Goal: Task Accomplishment & Management: Manage account settings

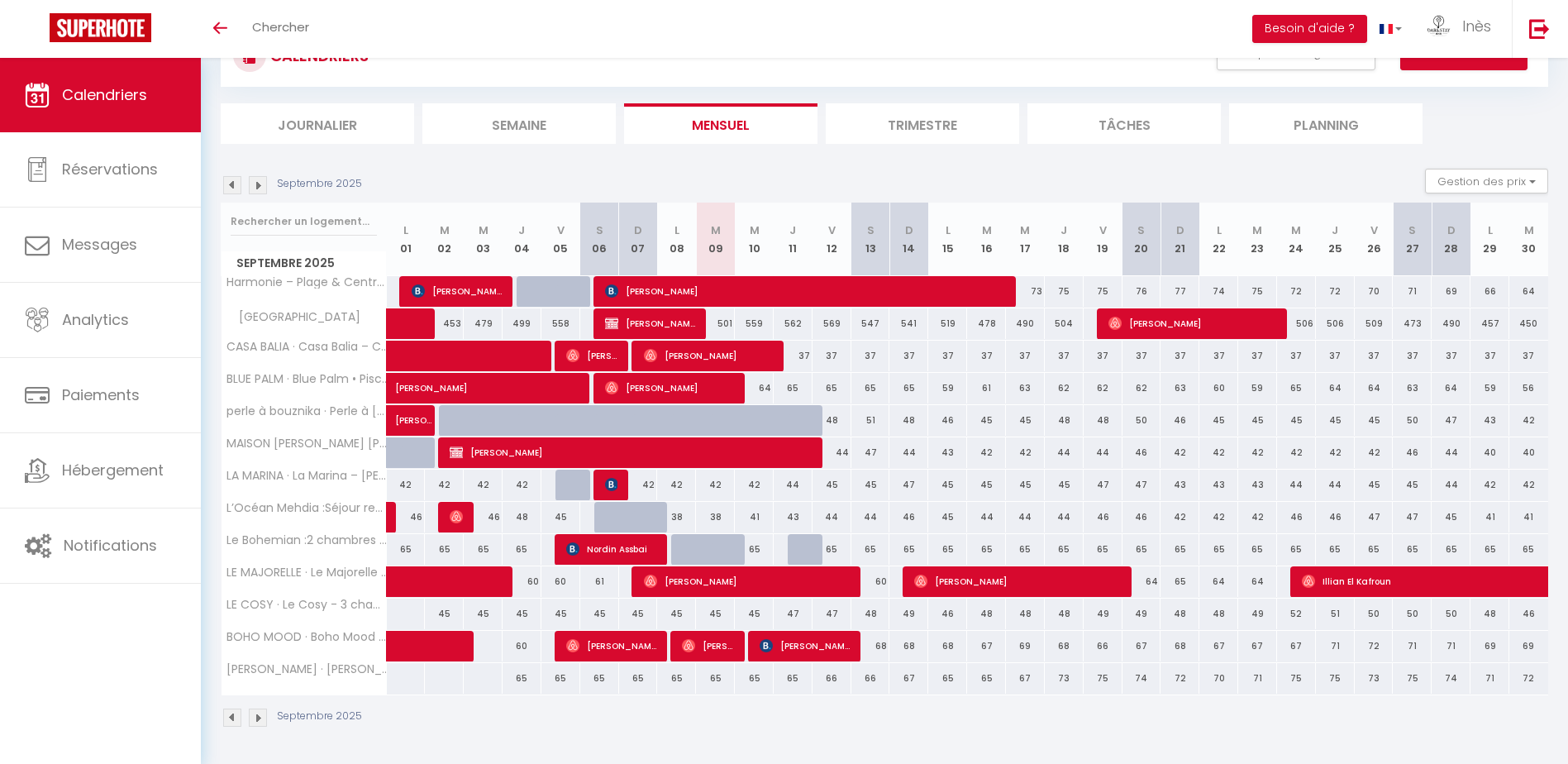
click at [230, 186] on img at bounding box center [232, 186] width 19 height 19
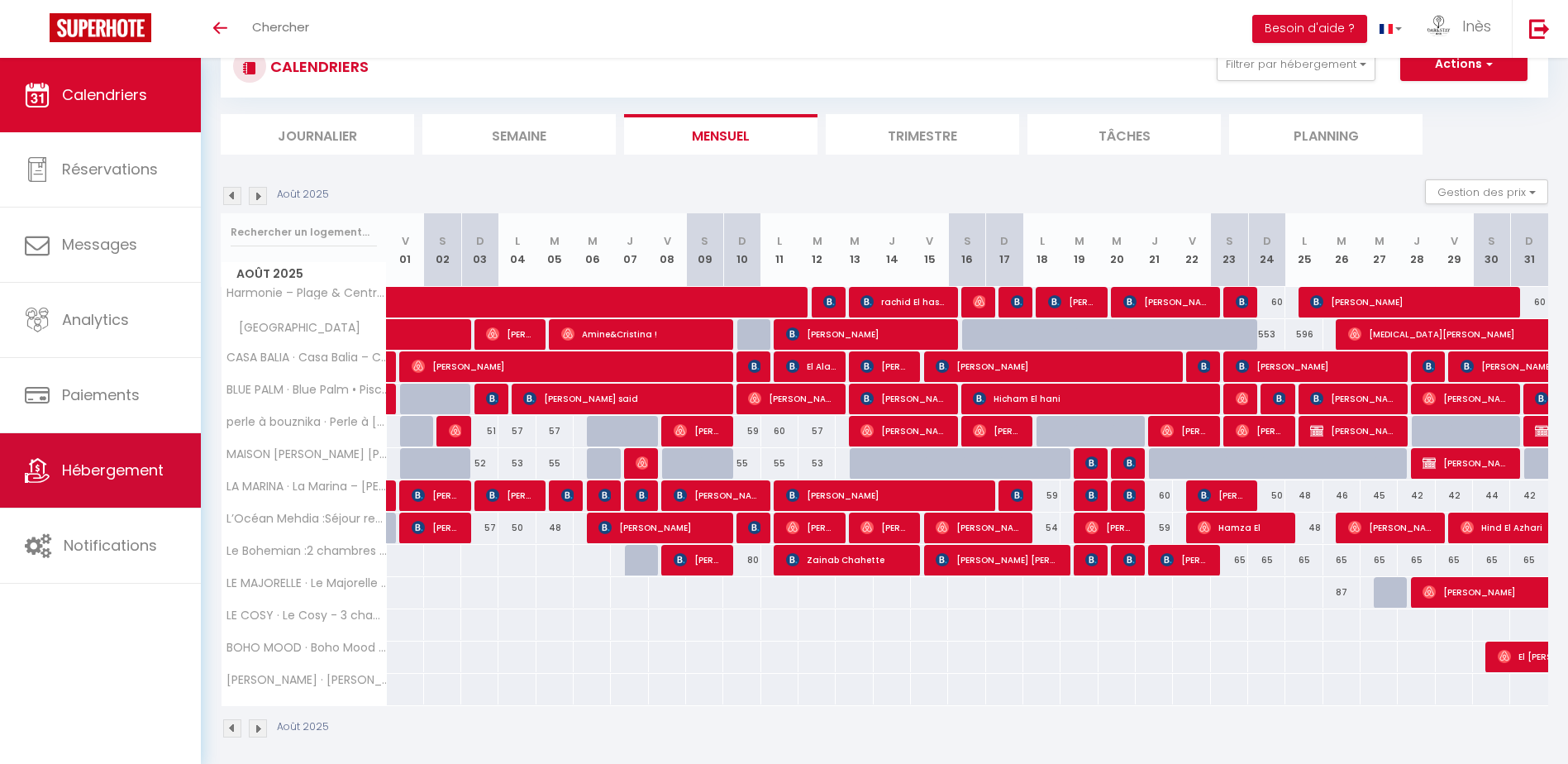
scroll to position [69, 0]
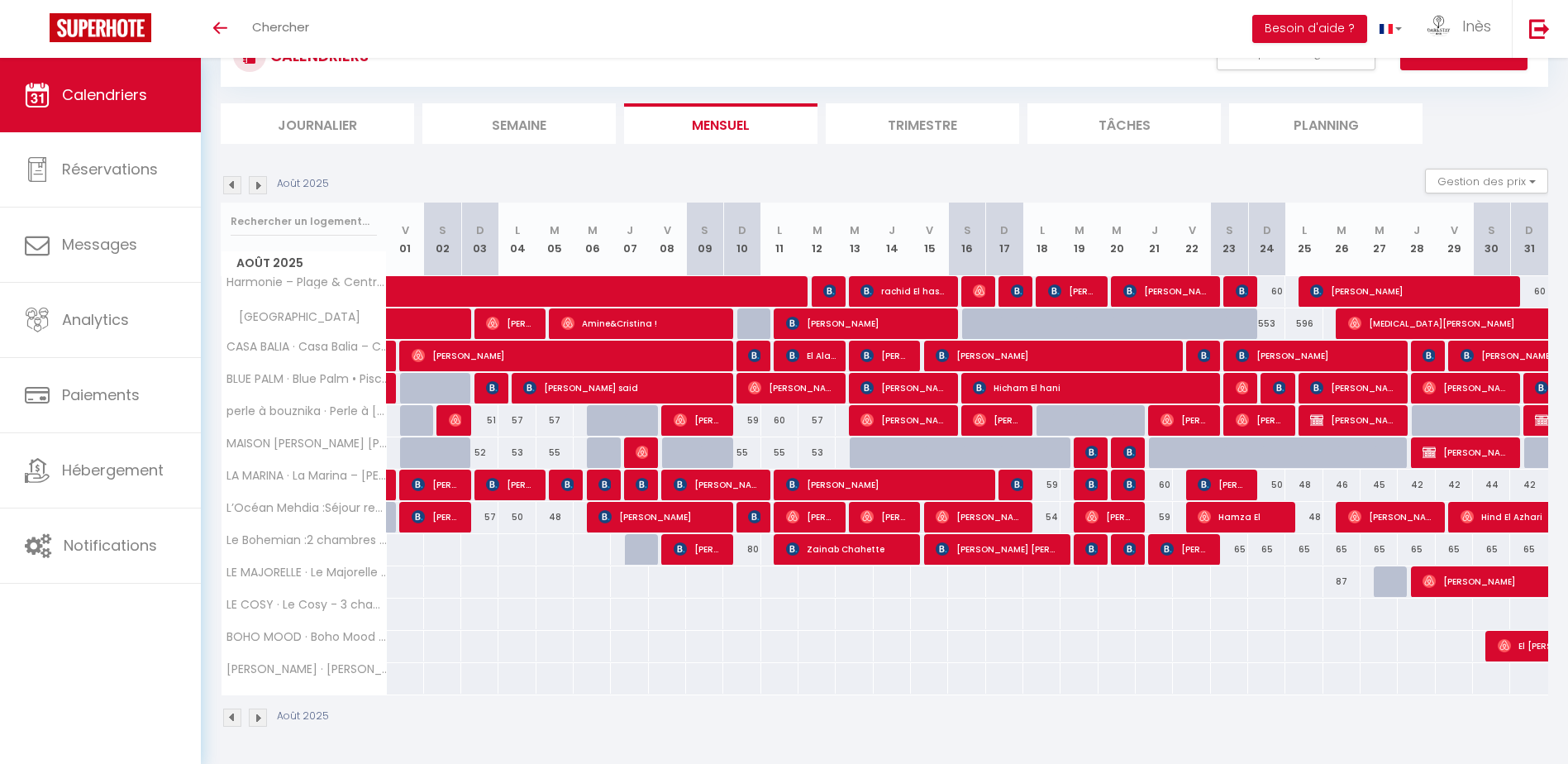
drag, startPoint x: 1082, startPoint y: 452, endPoint x: 1081, endPoint y: 468, distance: 16.0
click at [1081, 468] on td "55 [PERSON_NAME]" at bounding box center [1079, 452] width 37 height 32
drag, startPoint x: 1081, startPoint y: 468, endPoint x: 1085, endPoint y: 453, distance: 15.5
click at [1085, 453] on img at bounding box center [1092, 452] width 13 height 13
select select "KO"
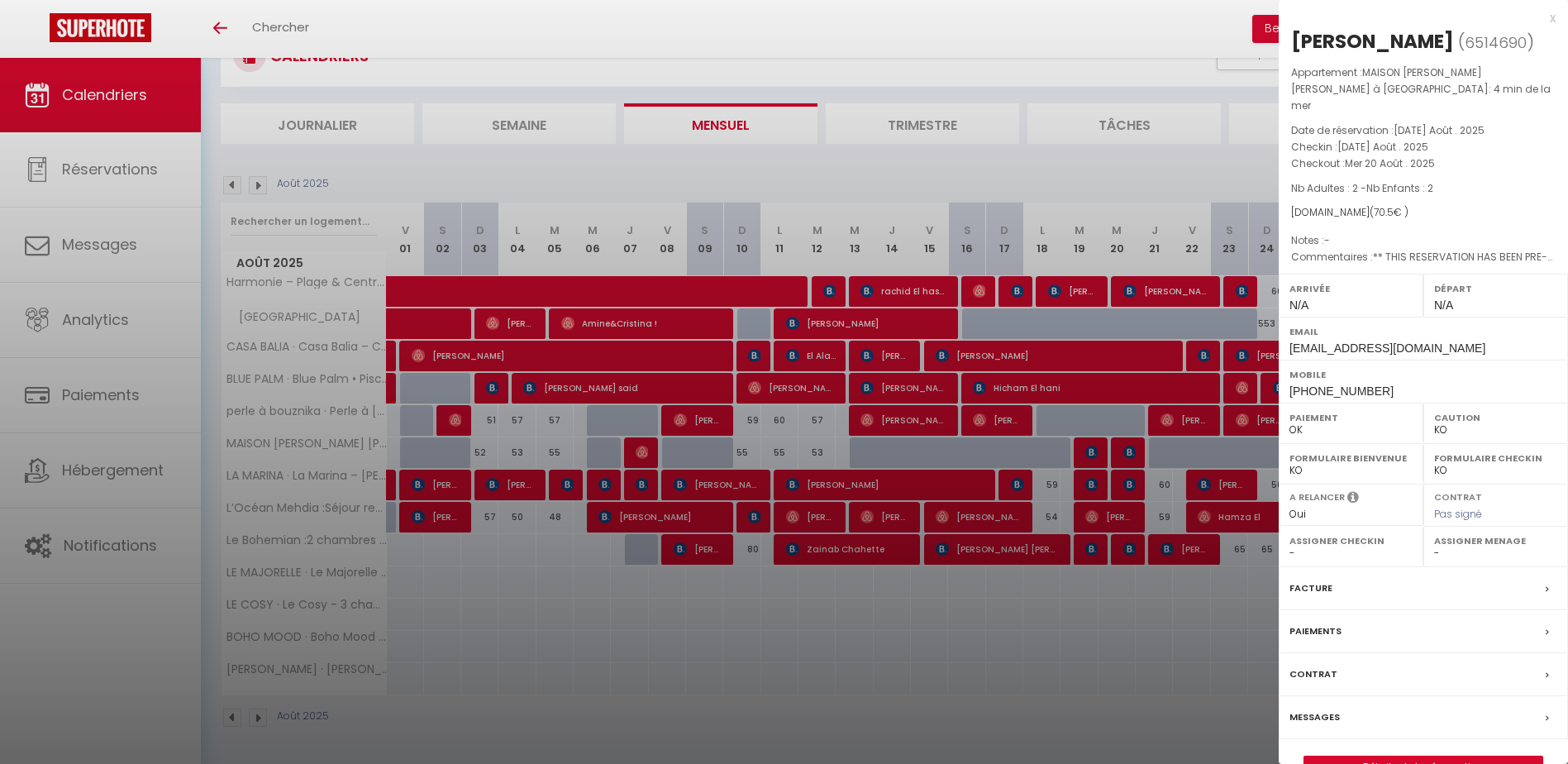
click at [1202, 480] on div at bounding box center [784, 382] width 1568 height 764
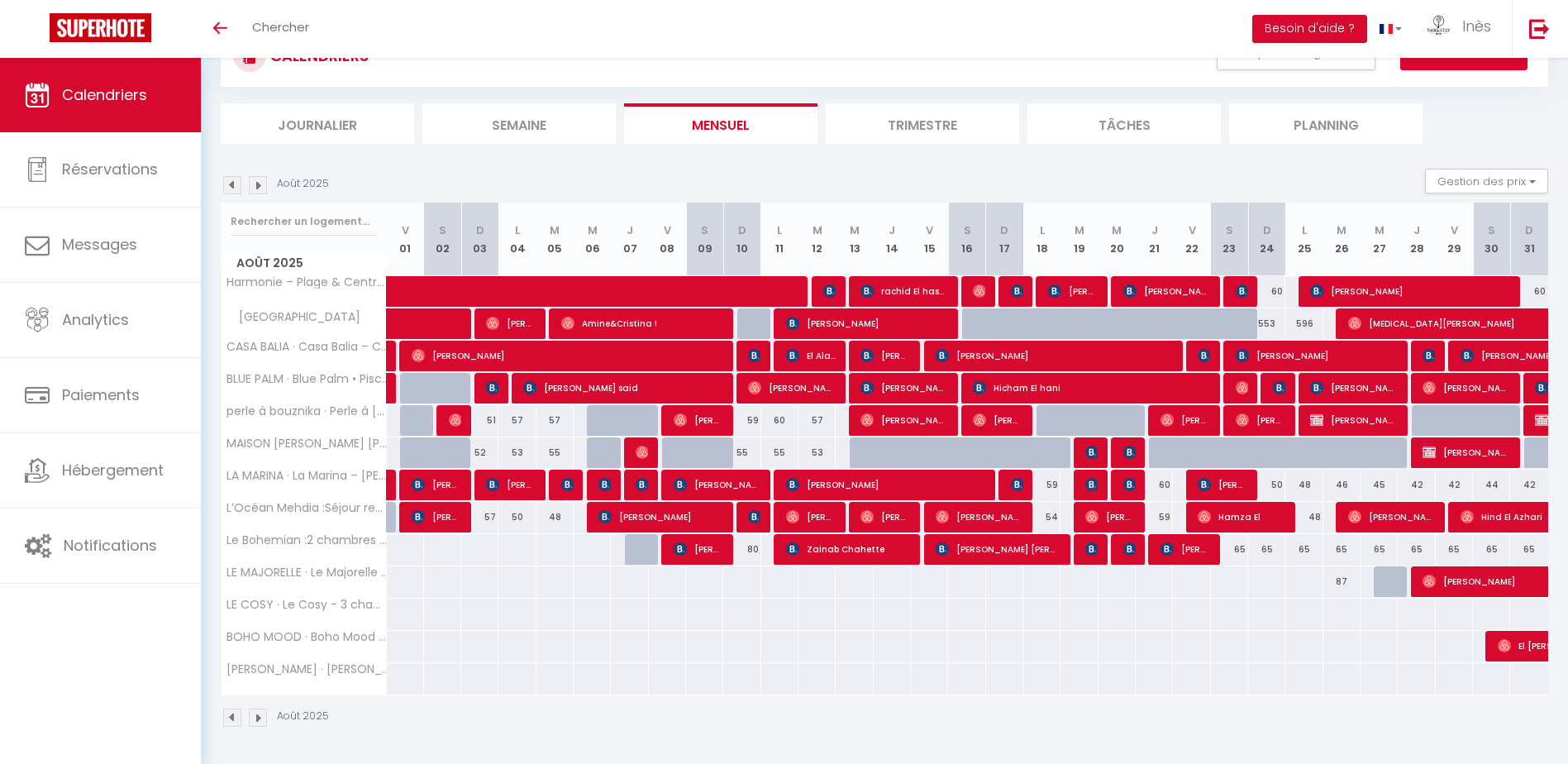
click at [1304, 457] on div at bounding box center [1318, 462] width 37 height 32
select select "1"
type input "Lun 25 Août 2025"
type input "[DATE] Août 2025"
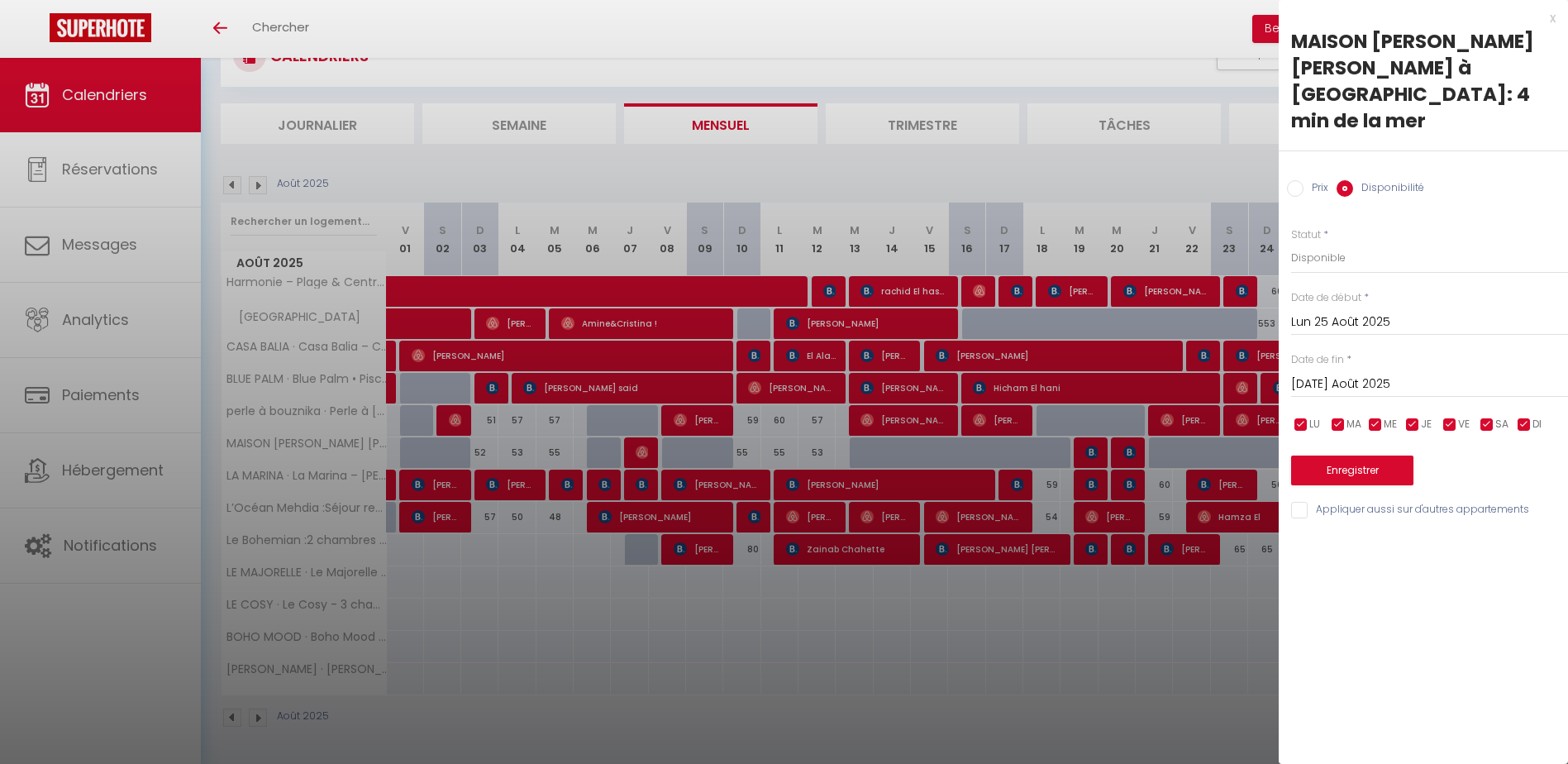
click at [1124, 447] on div at bounding box center [784, 382] width 1568 height 764
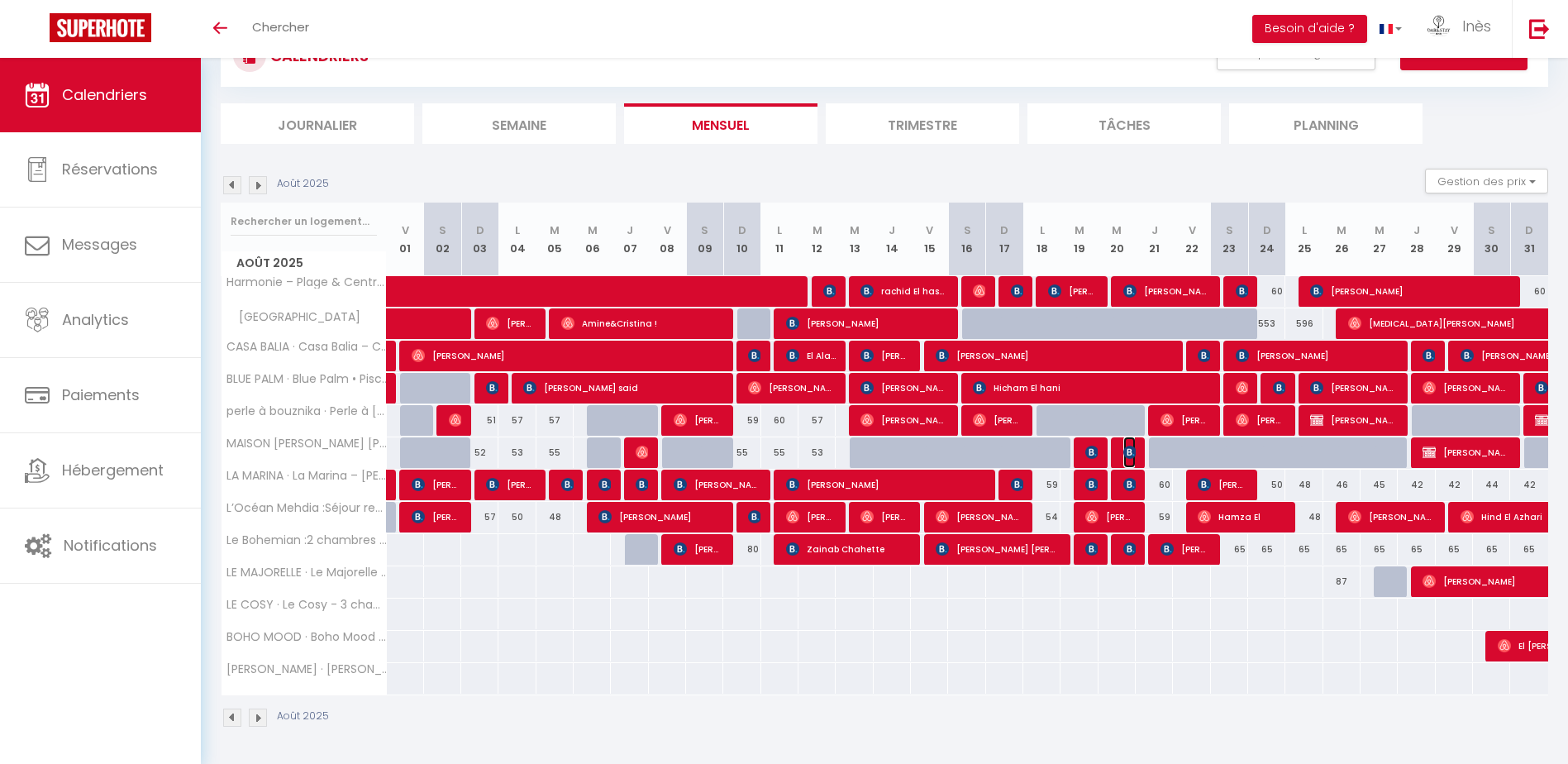
click at [1127, 447] on img at bounding box center [1130, 452] width 13 height 13
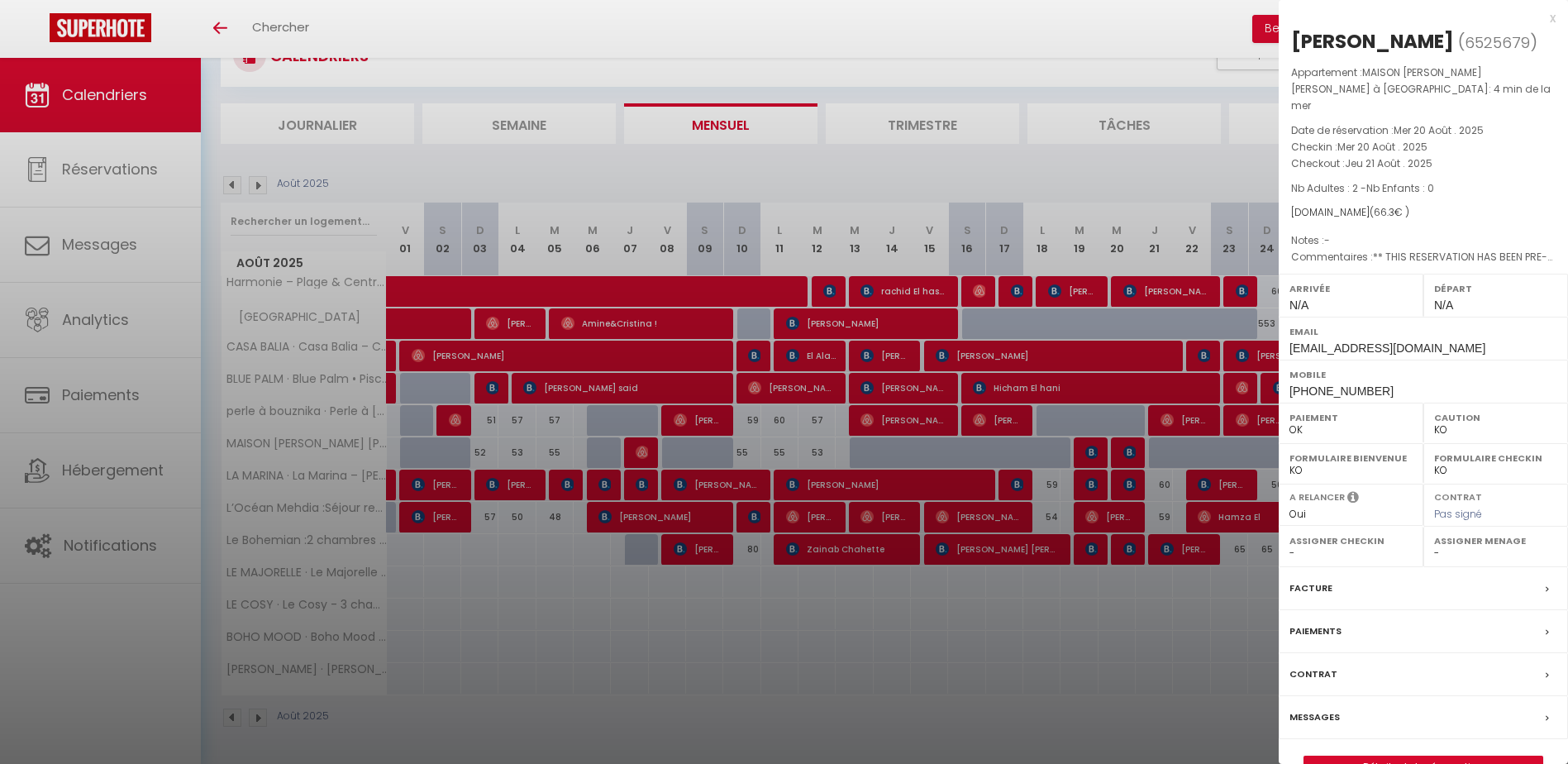
click at [1216, 473] on div at bounding box center [784, 382] width 1568 height 764
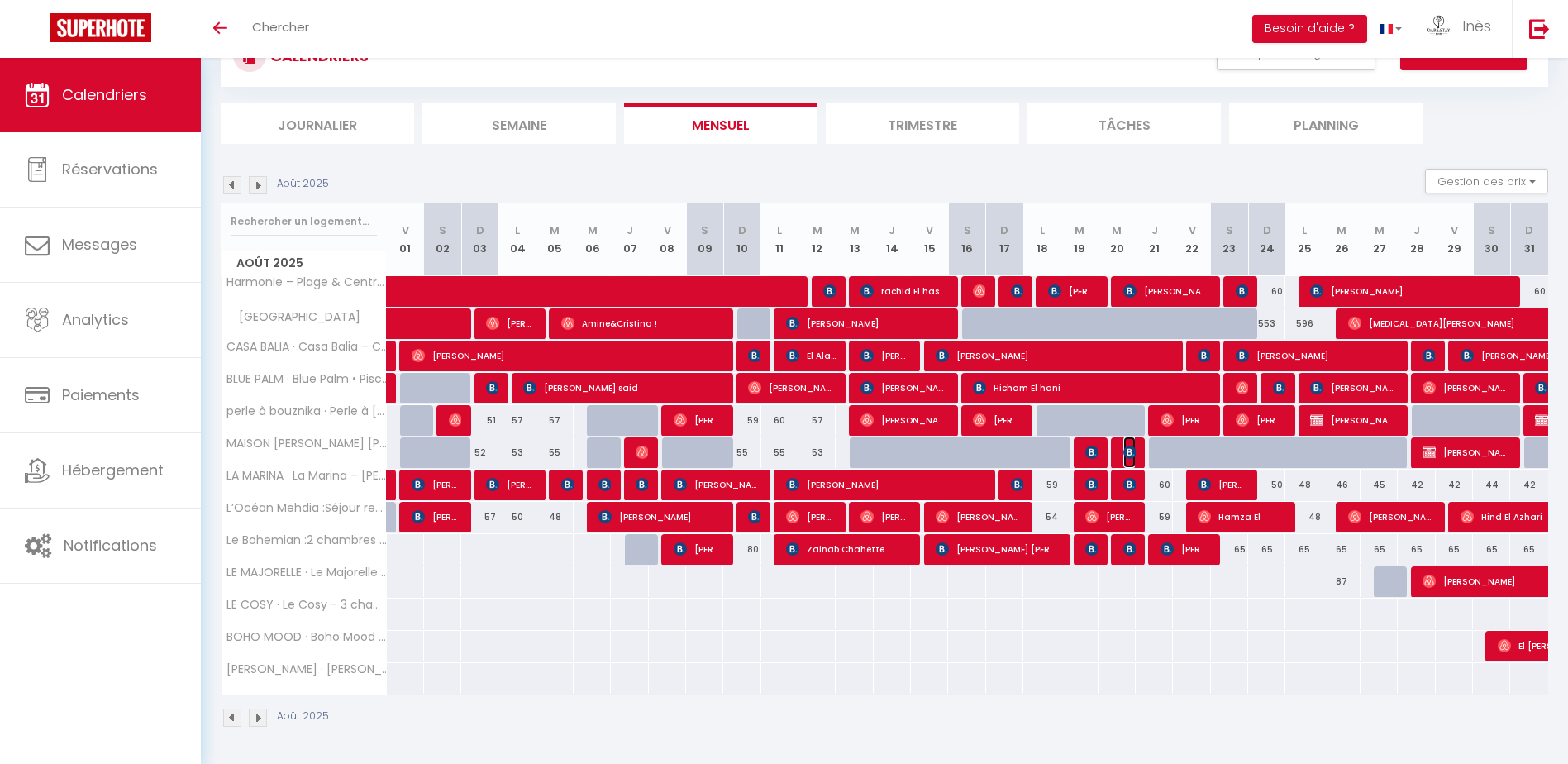
click at [1123, 446] on img at bounding box center [1130, 452] width 13 height 13
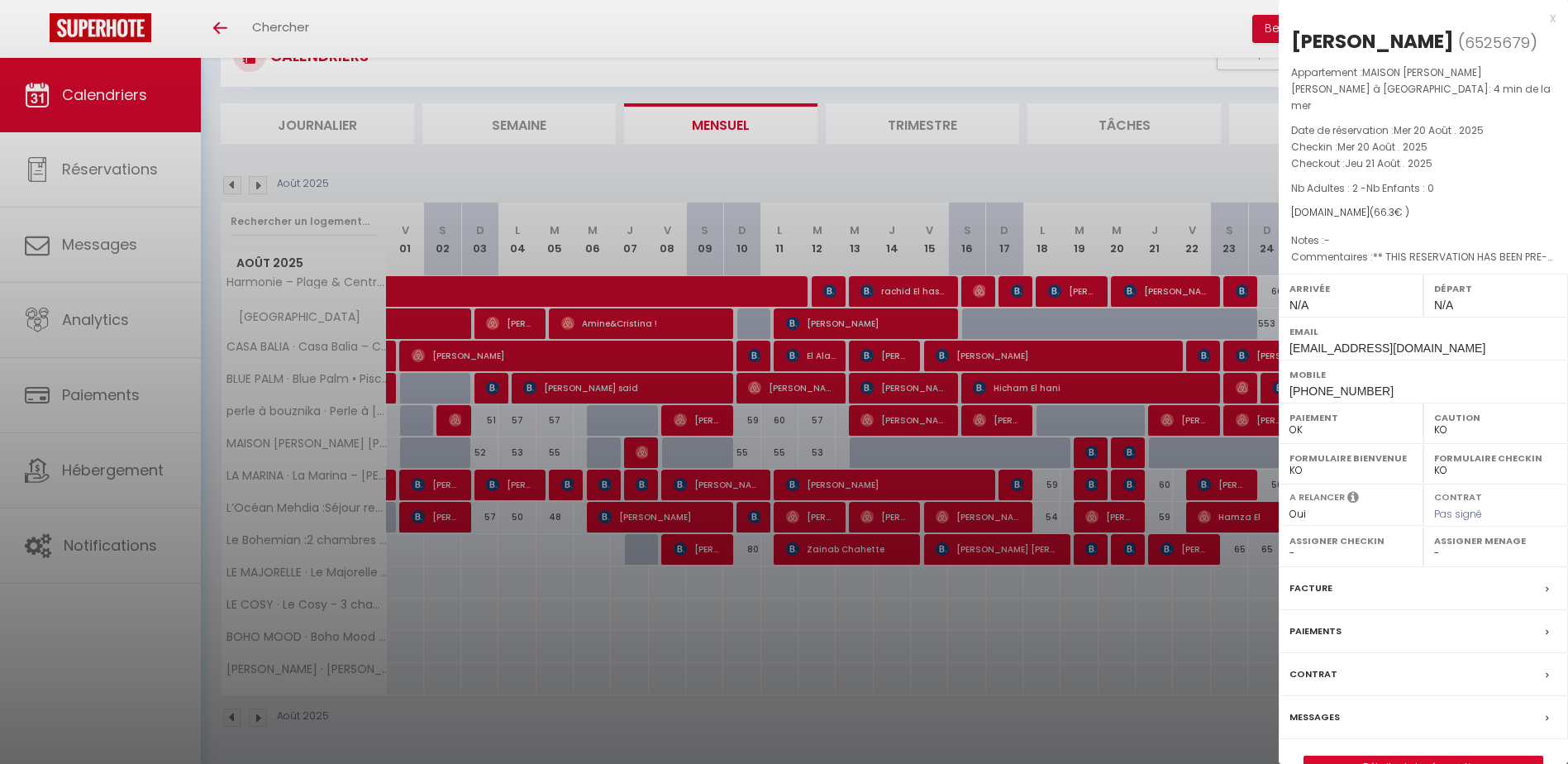
click at [1166, 413] on div at bounding box center [784, 382] width 1568 height 764
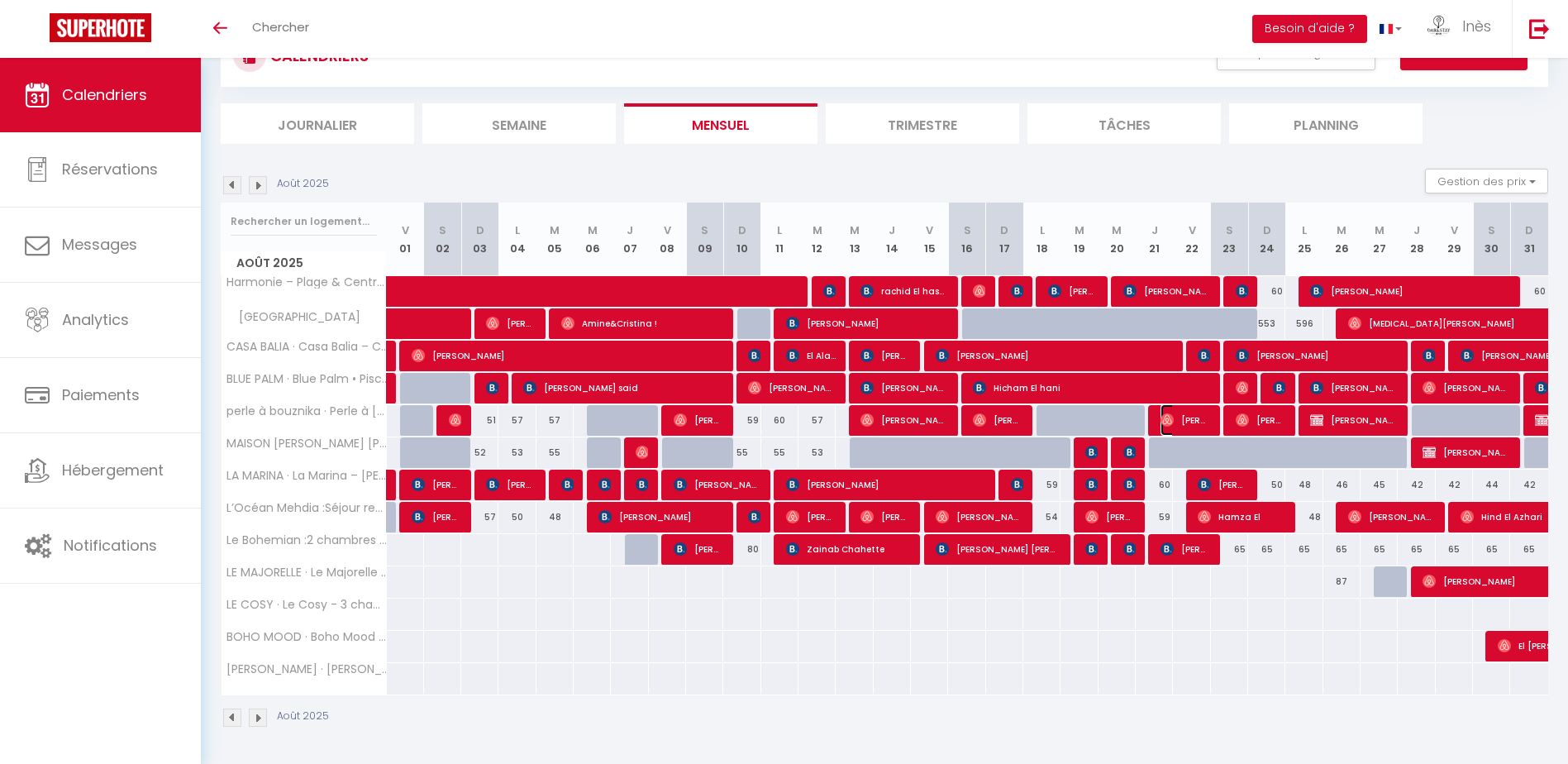
click at [1175, 420] on span "[PERSON_NAME]" at bounding box center [1185, 420] width 49 height 32
select select "OK"
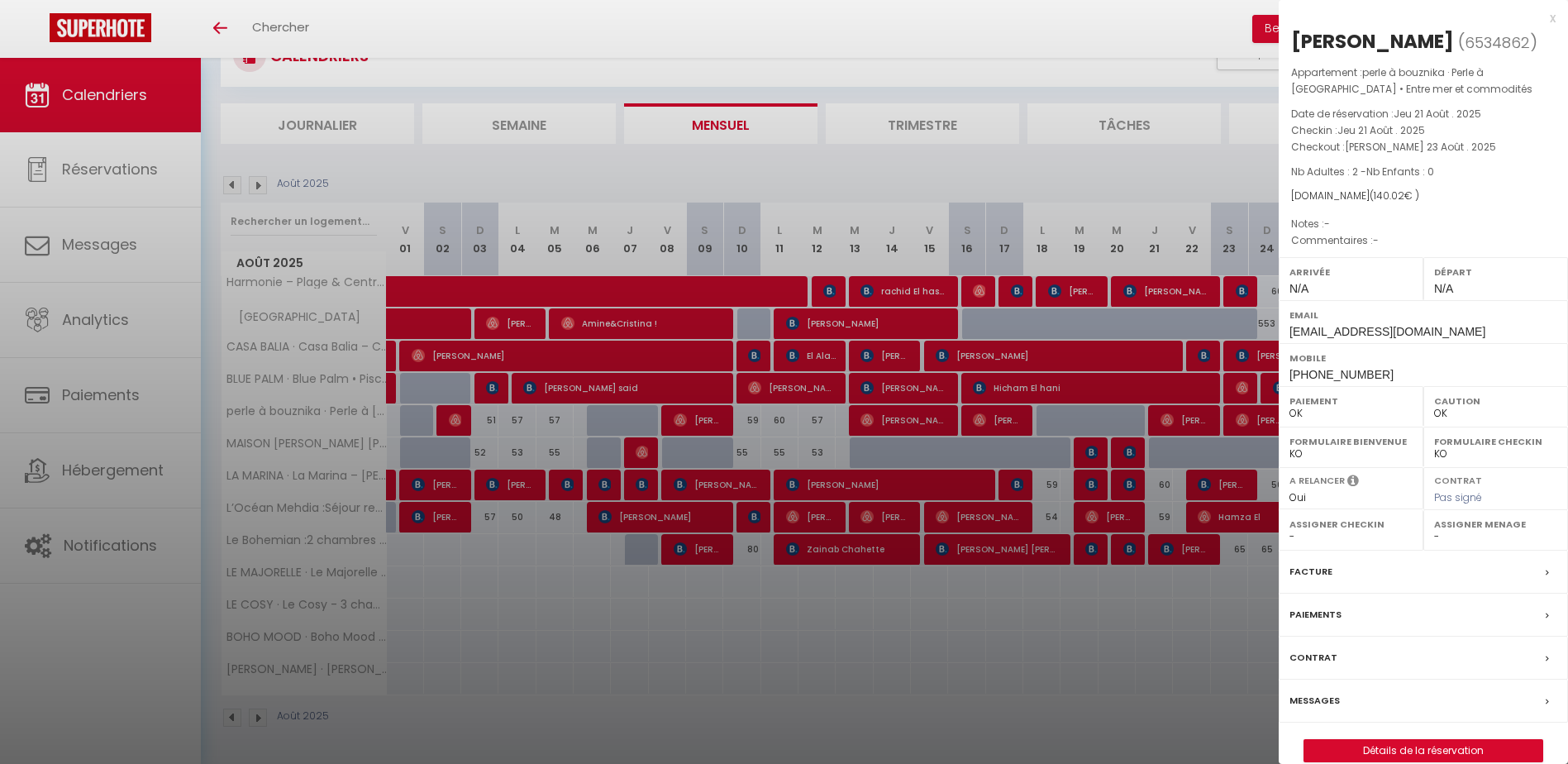
click at [303, 147] on div at bounding box center [784, 382] width 1568 height 764
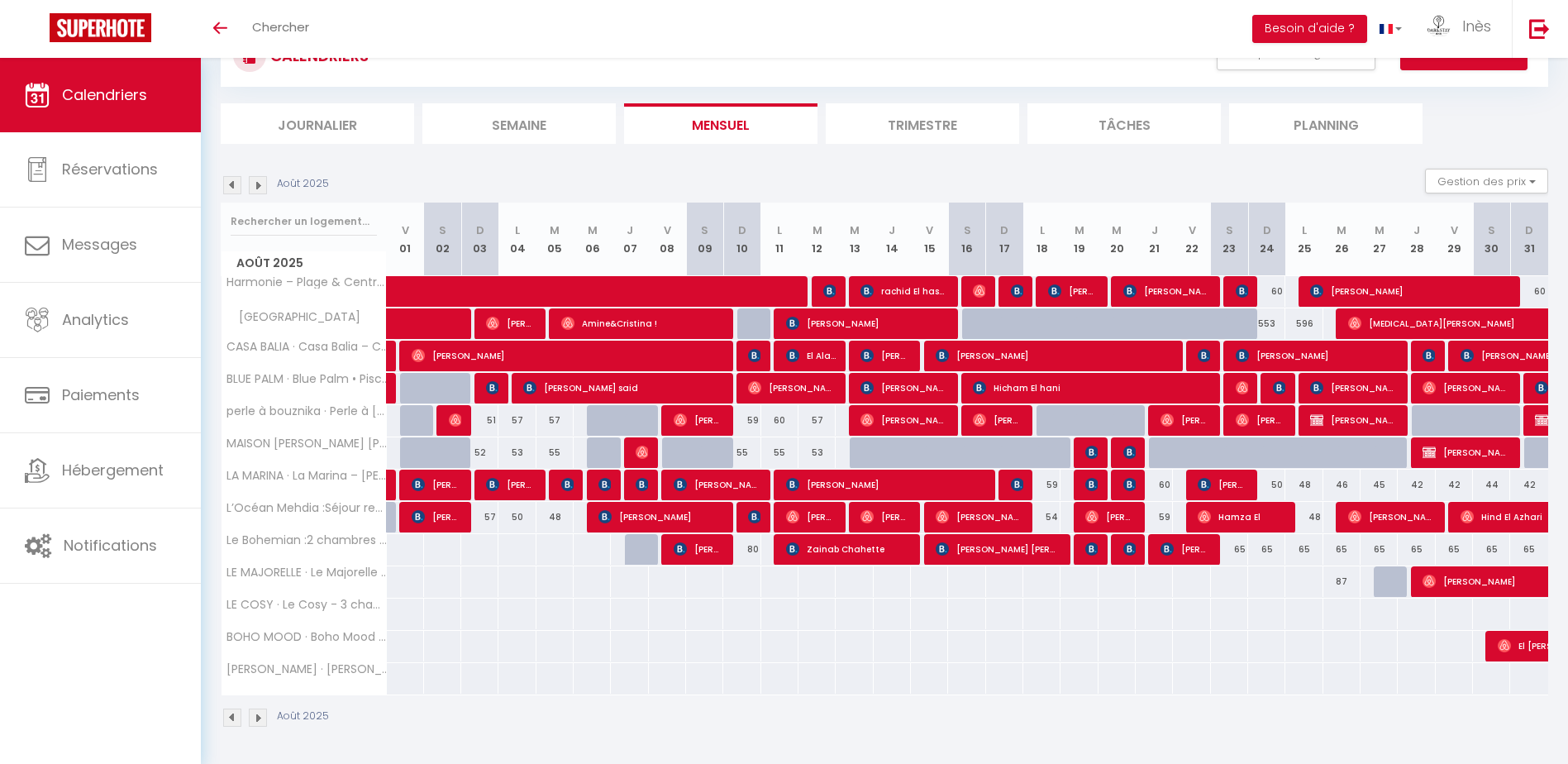
click at [251, 181] on img at bounding box center [258, 186] width 19 height 19
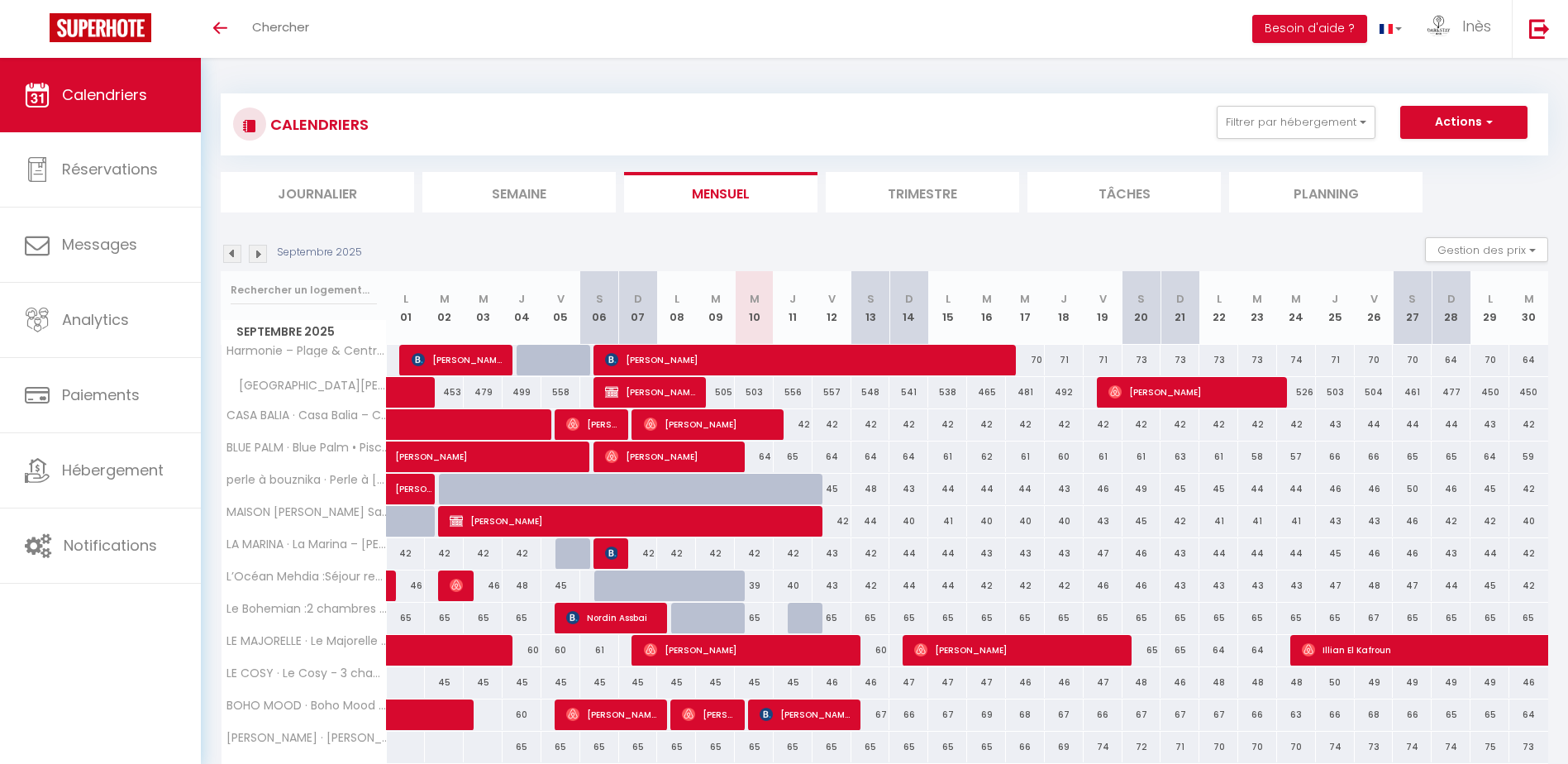
click at [866, 333] on th "S 13" at bounding box center [871, 307] width 39 height 73
click at [692, 50] on div "Toggle menubar Chercher BUTTON Besoin d'aide ? Inès Paramètres Équipe" at bounding box center [837, 29] width 1435 height 58
click at [257, 266] on div "Septembre 2025 Gestion des prix Nb Nuits minimum Règles Disponibilité" at bounding box center [885, 254] width 1328 height 34
click at [257, 262] on img at bounding box center [258, 254] width 19 height 19
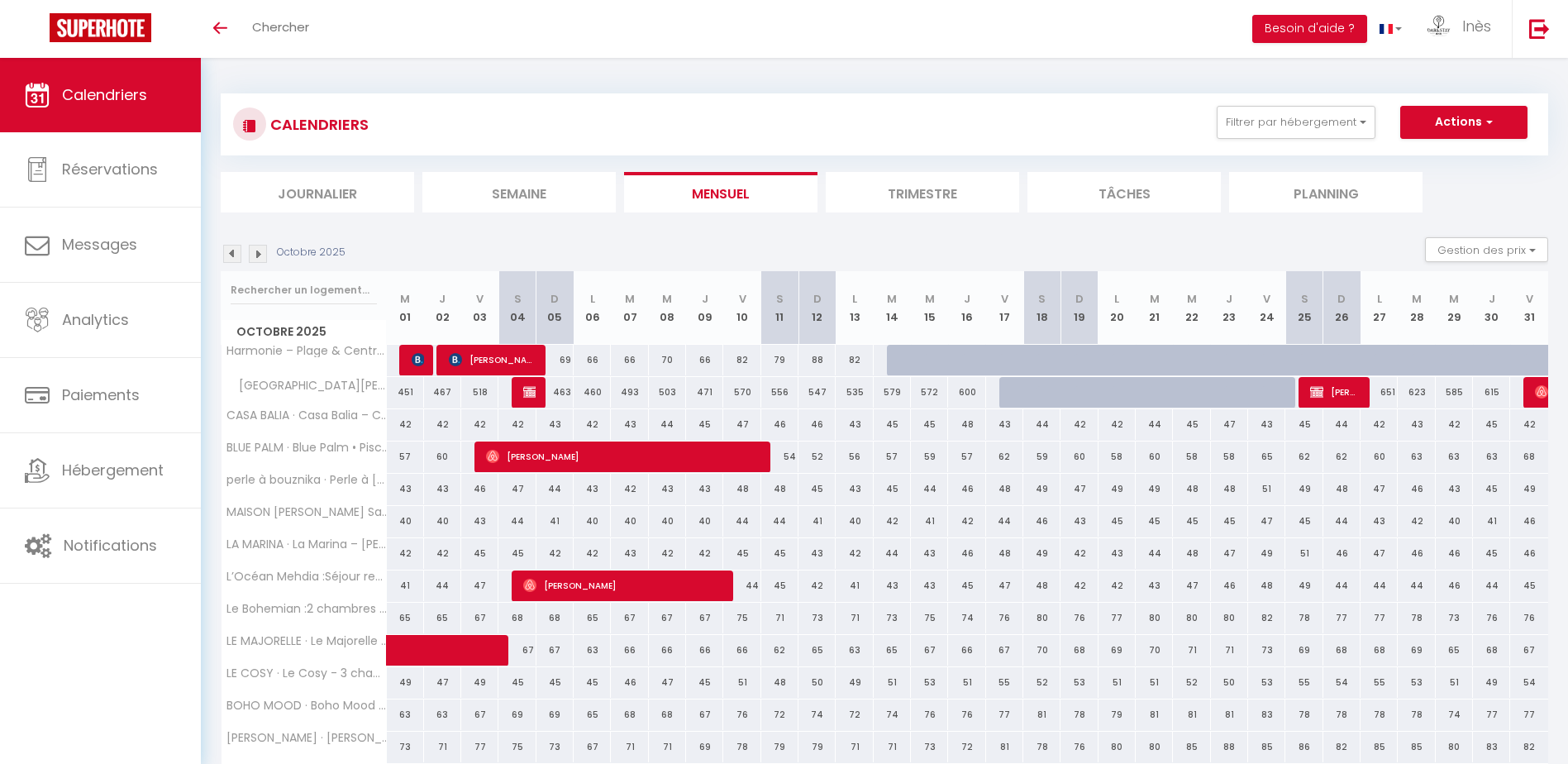
click at [538, 392] on div "463" at bounding box center [555, 392] width 37 height 31
type input "463"
type input "Dim 05 Octobre 2025"
type input "Lun 06 Octobre 2025"
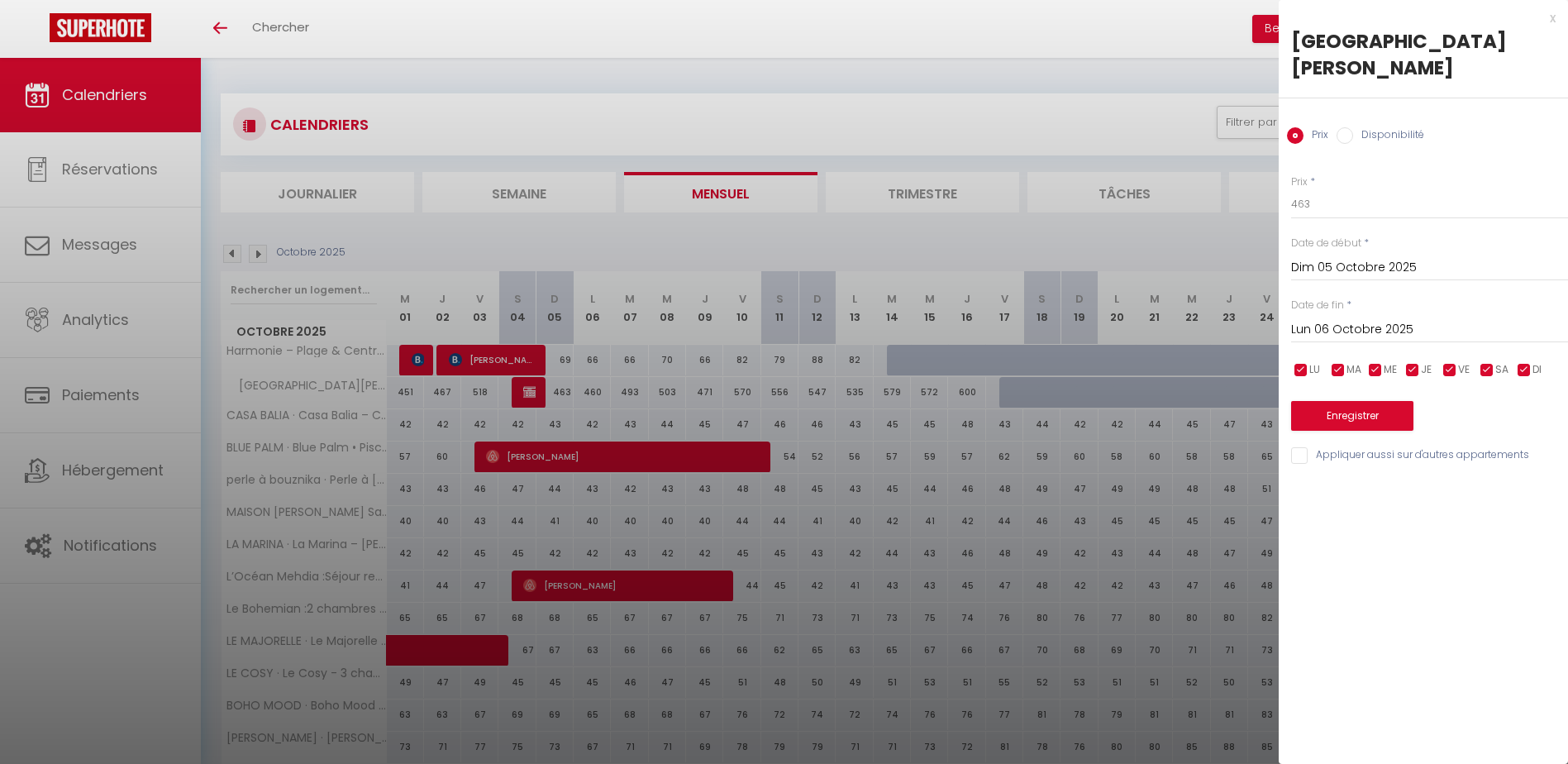
click at [643, 236] on div at bounding box center [784, 382] width 1568 height 764
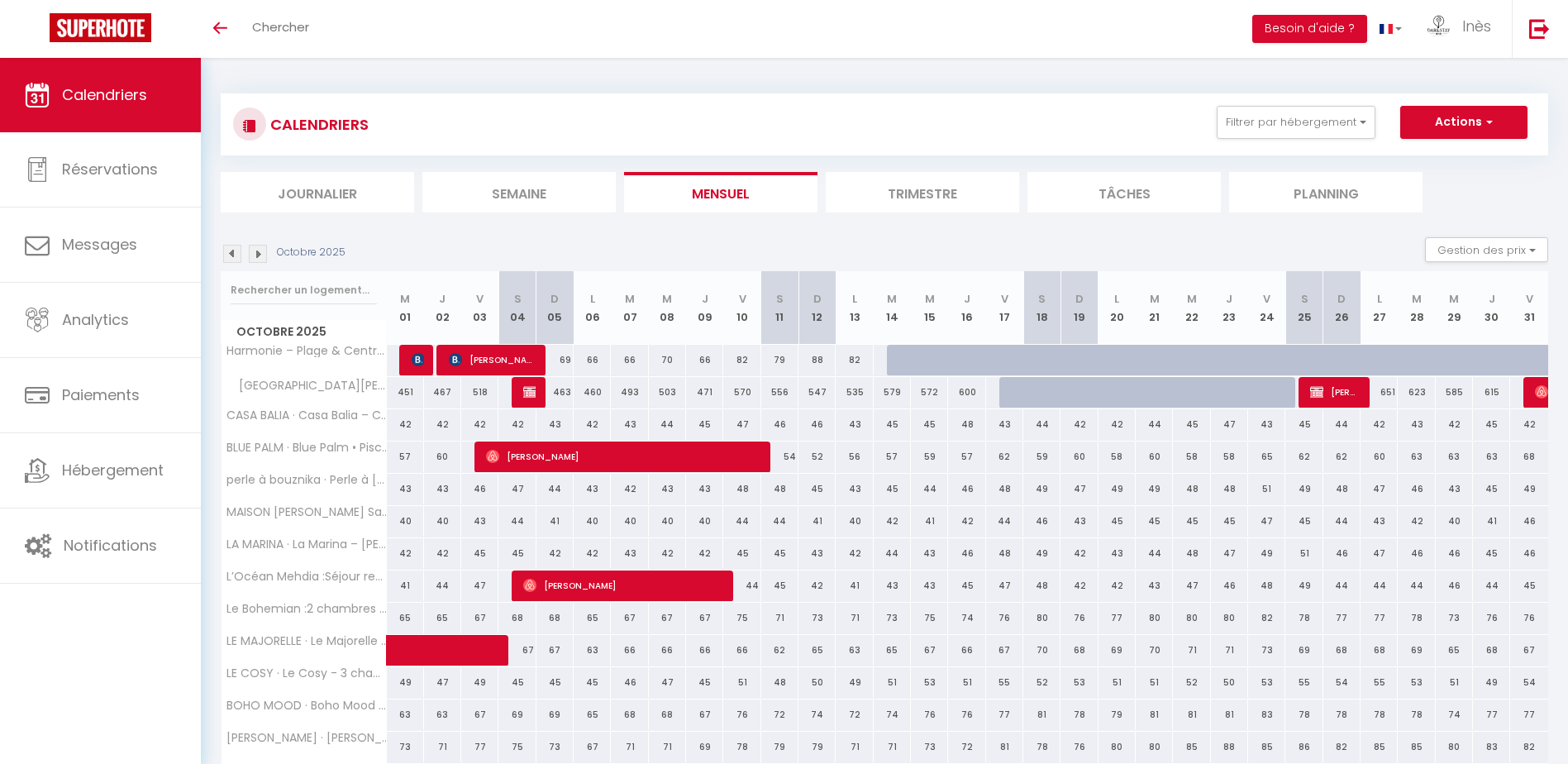
click at [227, 251] on img at bounding box center [232, 254] width 19 height 19
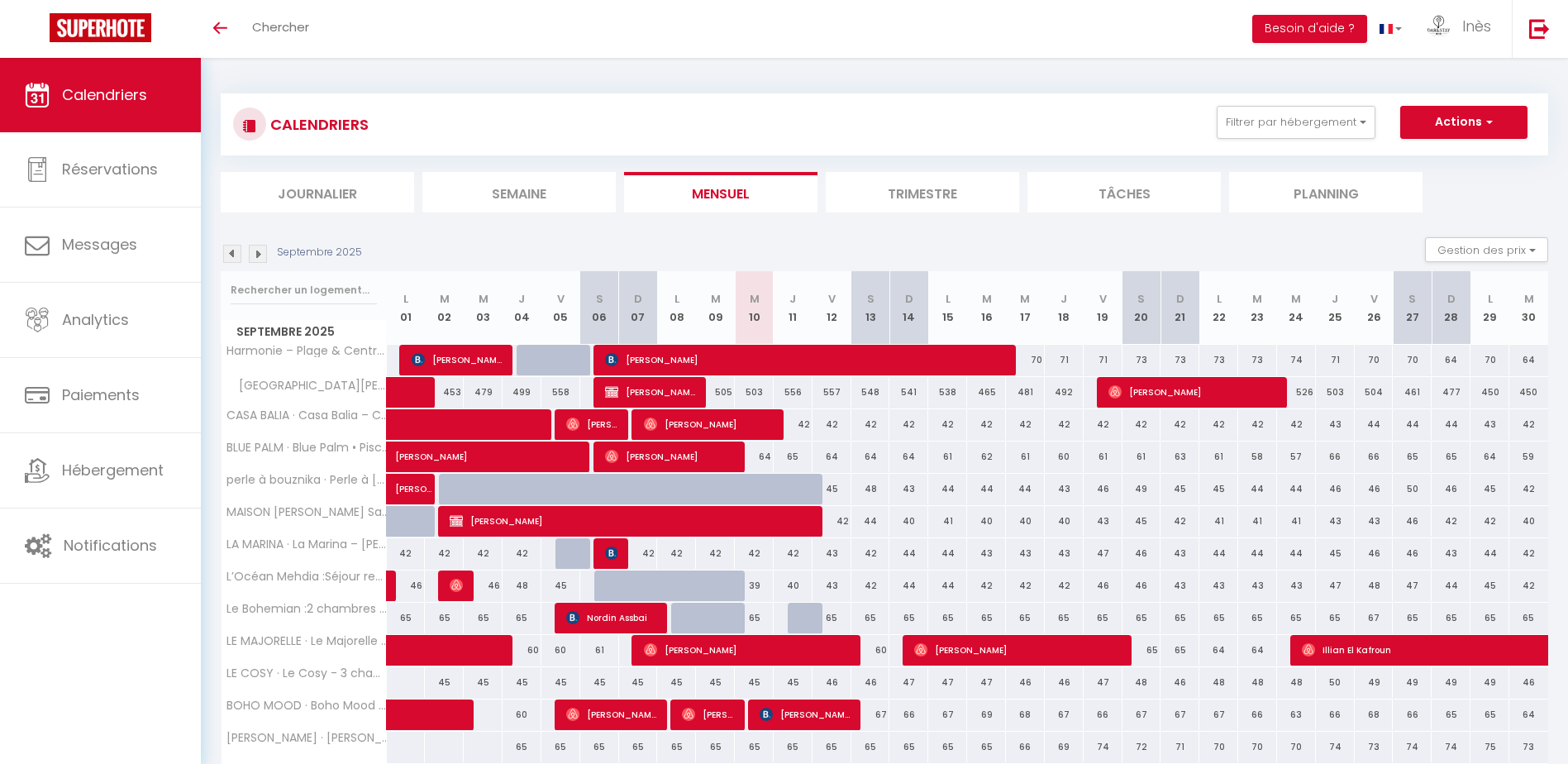
scroll to position [69, 0]
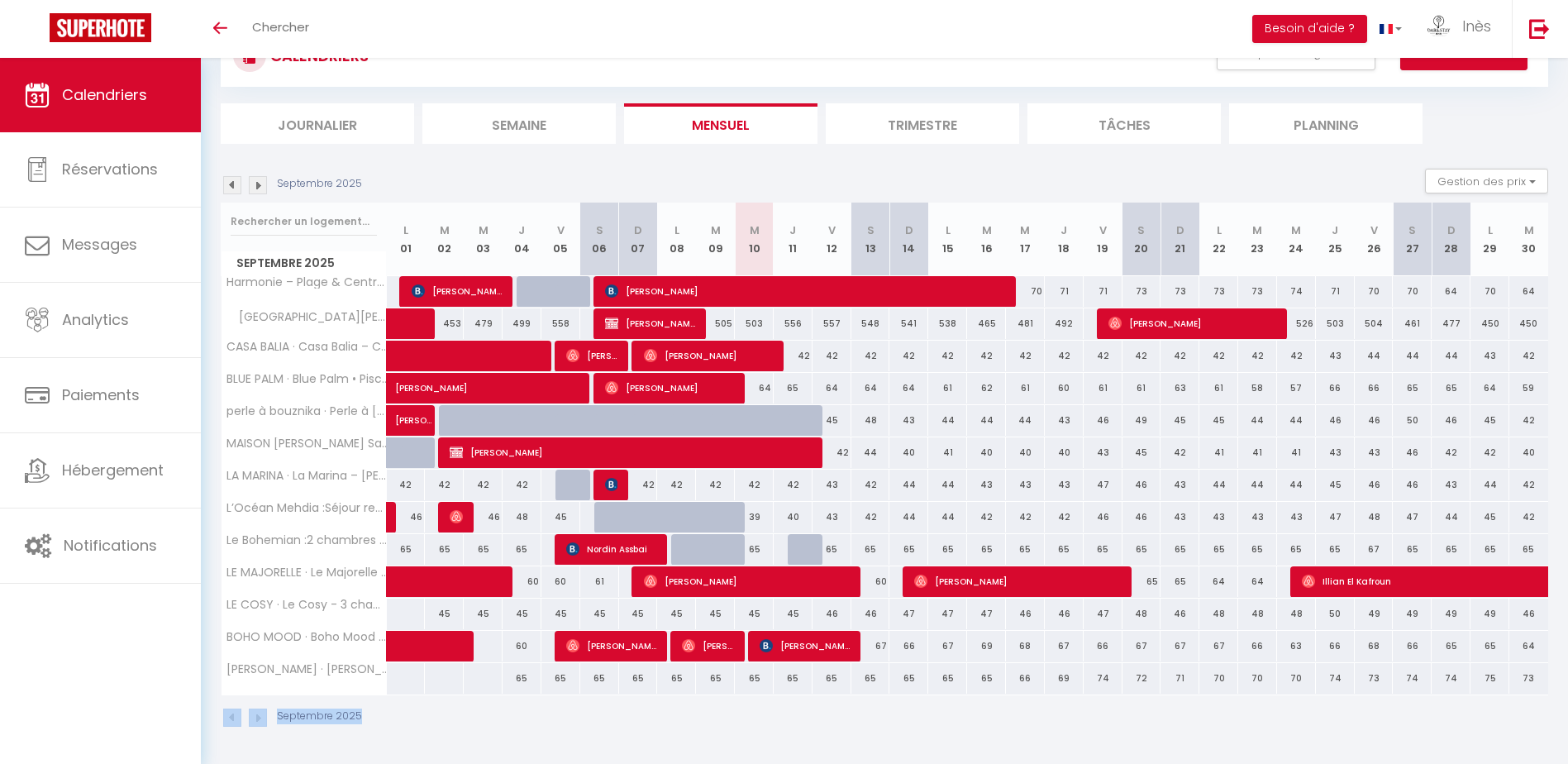
drag, startPoint x: 380, startPoint y: 722, endPoint x: 222, endPoint y: 724, distance: 158.0
click at [222, 724] on div "Septembre 2025" at bounding box center [885, 719] width 1328 height 49
drag, startPoint x: 231, startPoint y: 726, endPoint x: 411, endPoint y: 749, distance: 181.5
click at [411, 749] on div "CALENDRIERS Filtrer par hébergement Tous L’Océan Mehdia :Séjour reposant à 100m…" at bounding box center [884, 376] width 1367 height 774
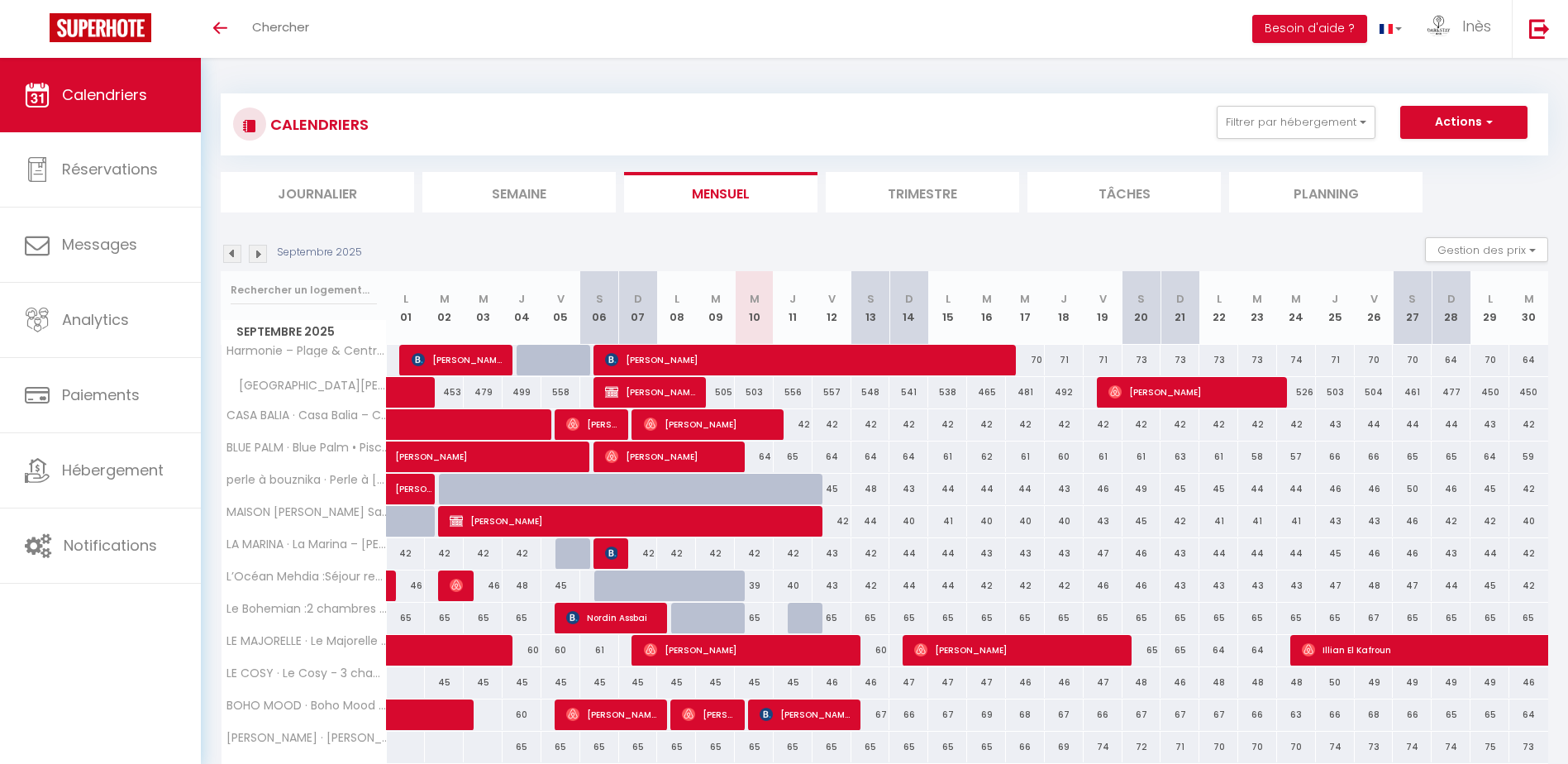
drag, startPoint x: 1446, startPoint y: 136, endPoint x: 214, endPoint y: 97, distance: 1232.6
click at [214, 97] on div "CALENDRIERS Filtrer par hébergement Tous L’Océan Mehdia :Séjour reposant à 100m…" at bounding box center [884, 445] width 1367 height 774
drag, startPoint x: 214, startPoint y: 97, endPoint x: 213, endPoint y: 88, distance: 9.1
click at [213, 88] on div "CALENDRIERS Filtrer par hébergement Tous L’Océan Mehdia :Séjour reposant à 100m…" at bounding box center [884, 445] width 1367 height 774
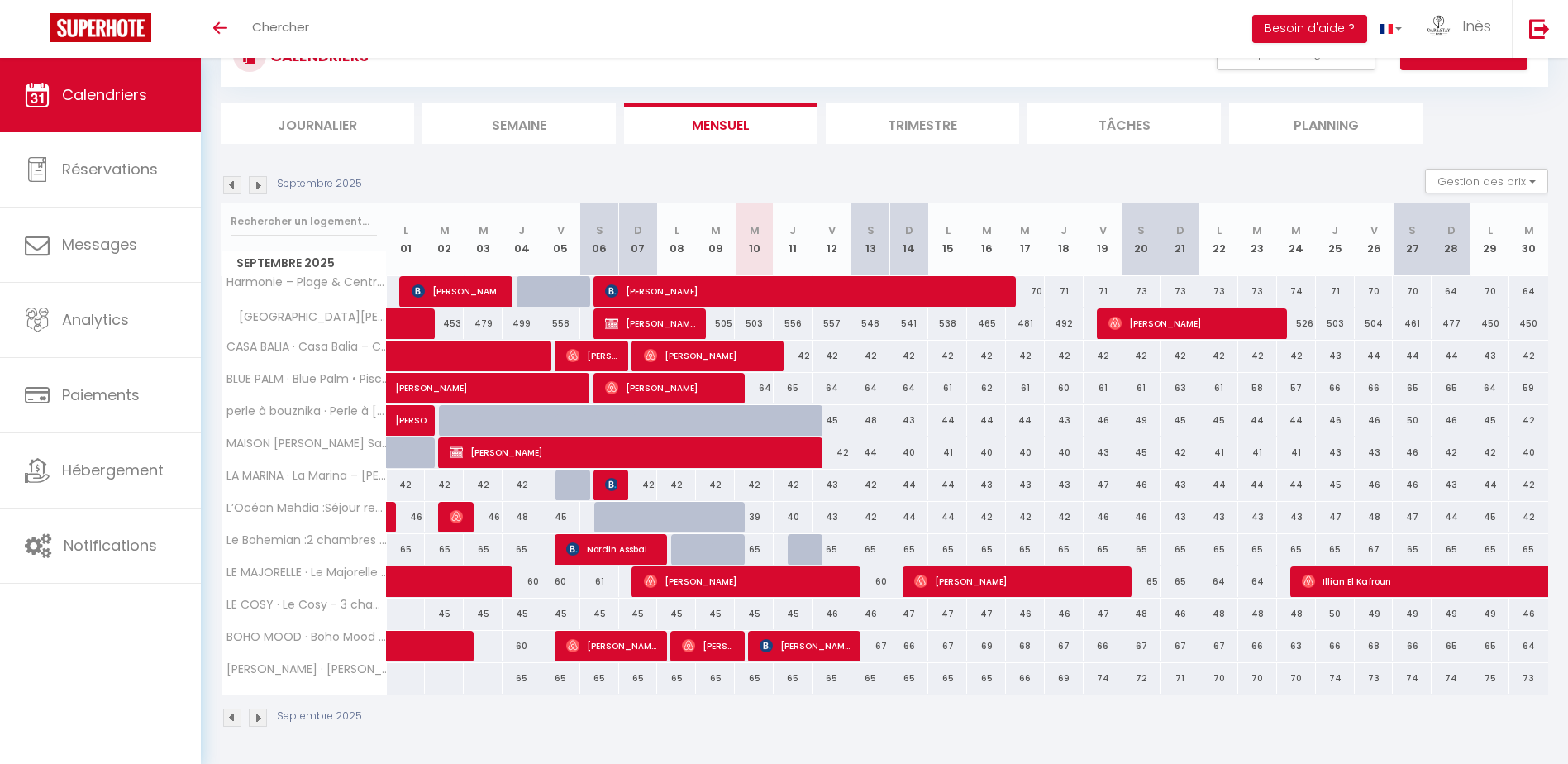
click at [654, 58] on div "CALENDRIERS Filtrer par hébergement Tous L’Océan Mehdia :Séjour reposant à 100m…" at bounding box center [884, 56] width 1302 height 37
